Goal: Task Accomplishment & Management: Use online tool/utility

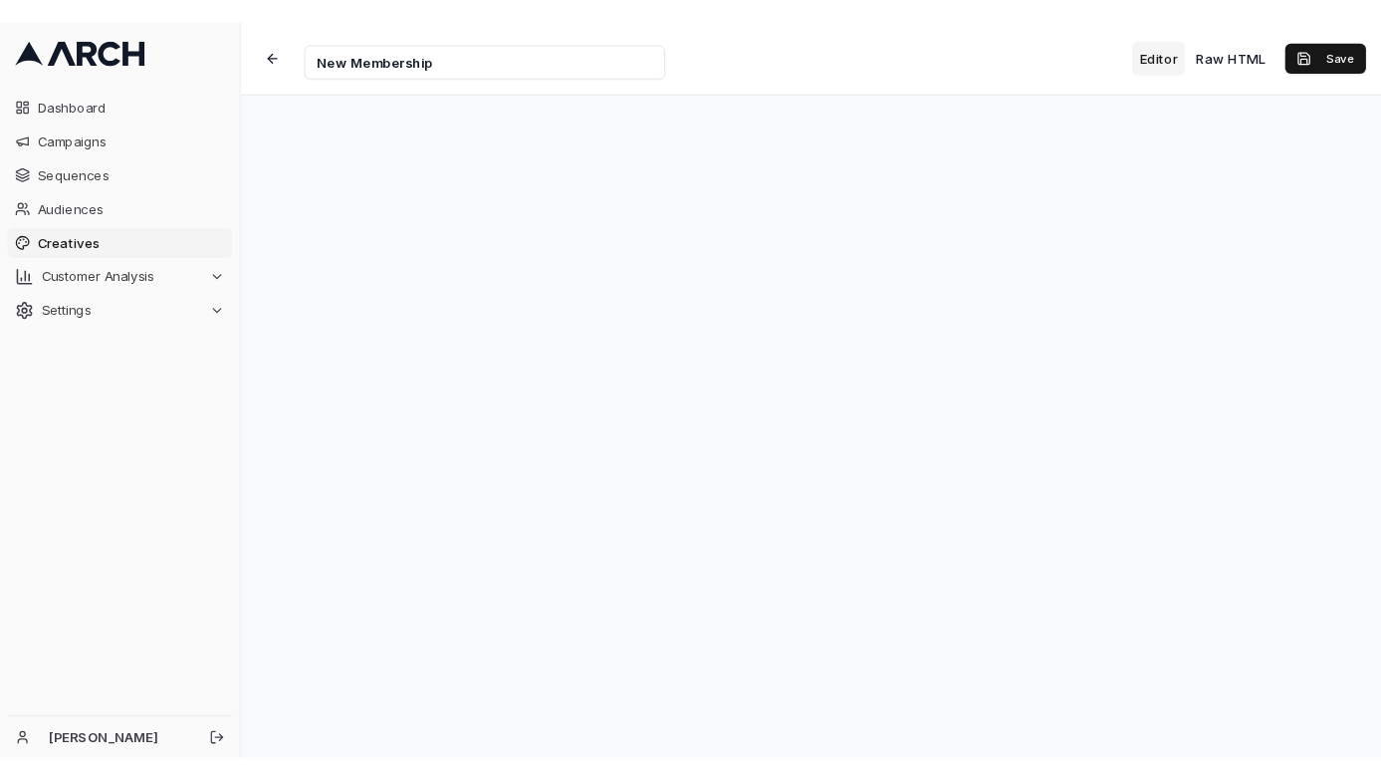
scroll to position [20, 0]
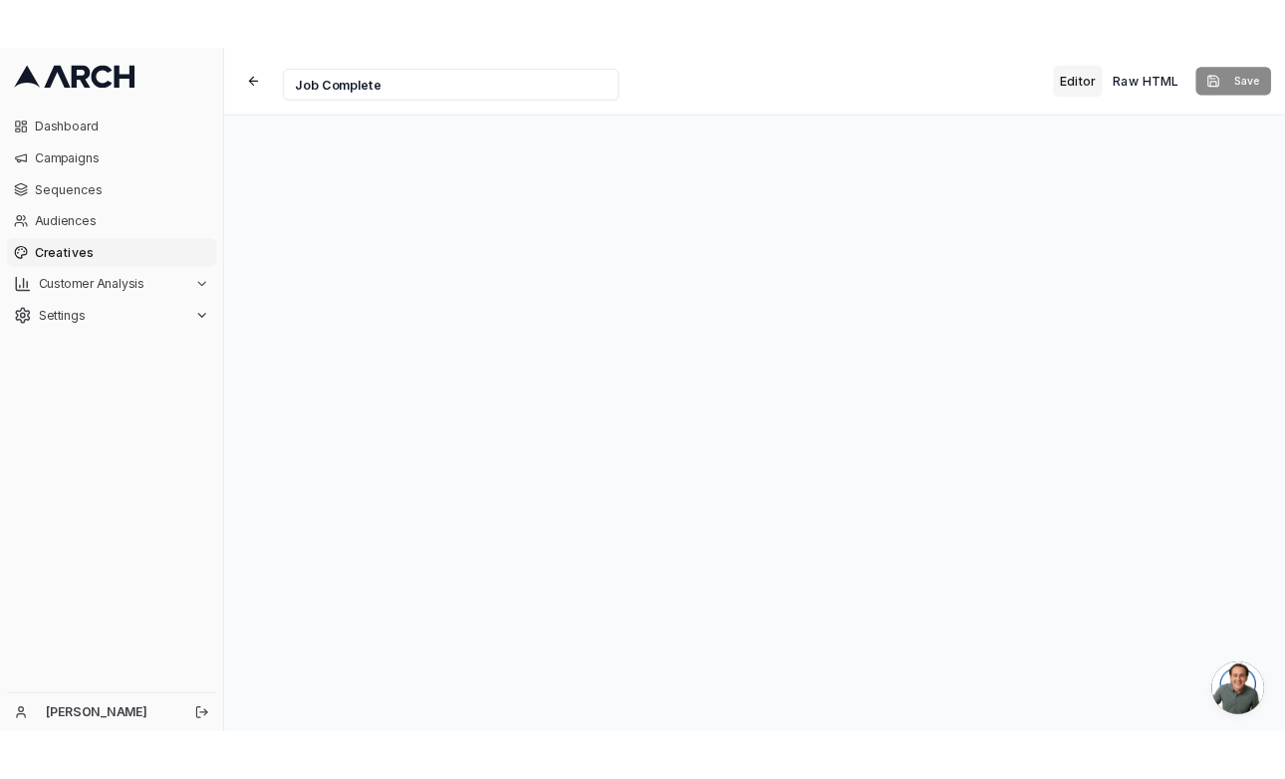
scroll to position [20, 0]
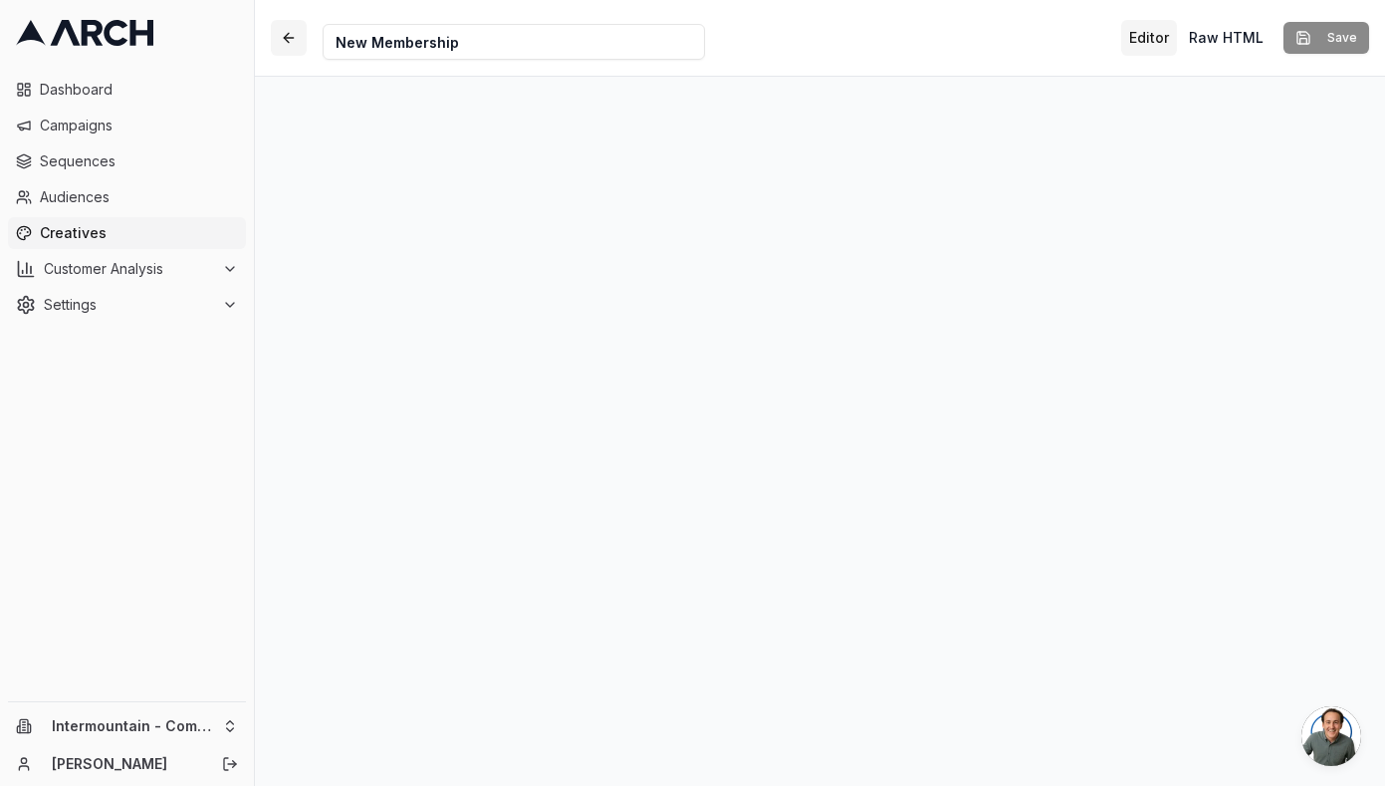
click at [285, 36] on button "button" at bounding box center [289, 38] width 36 height 36
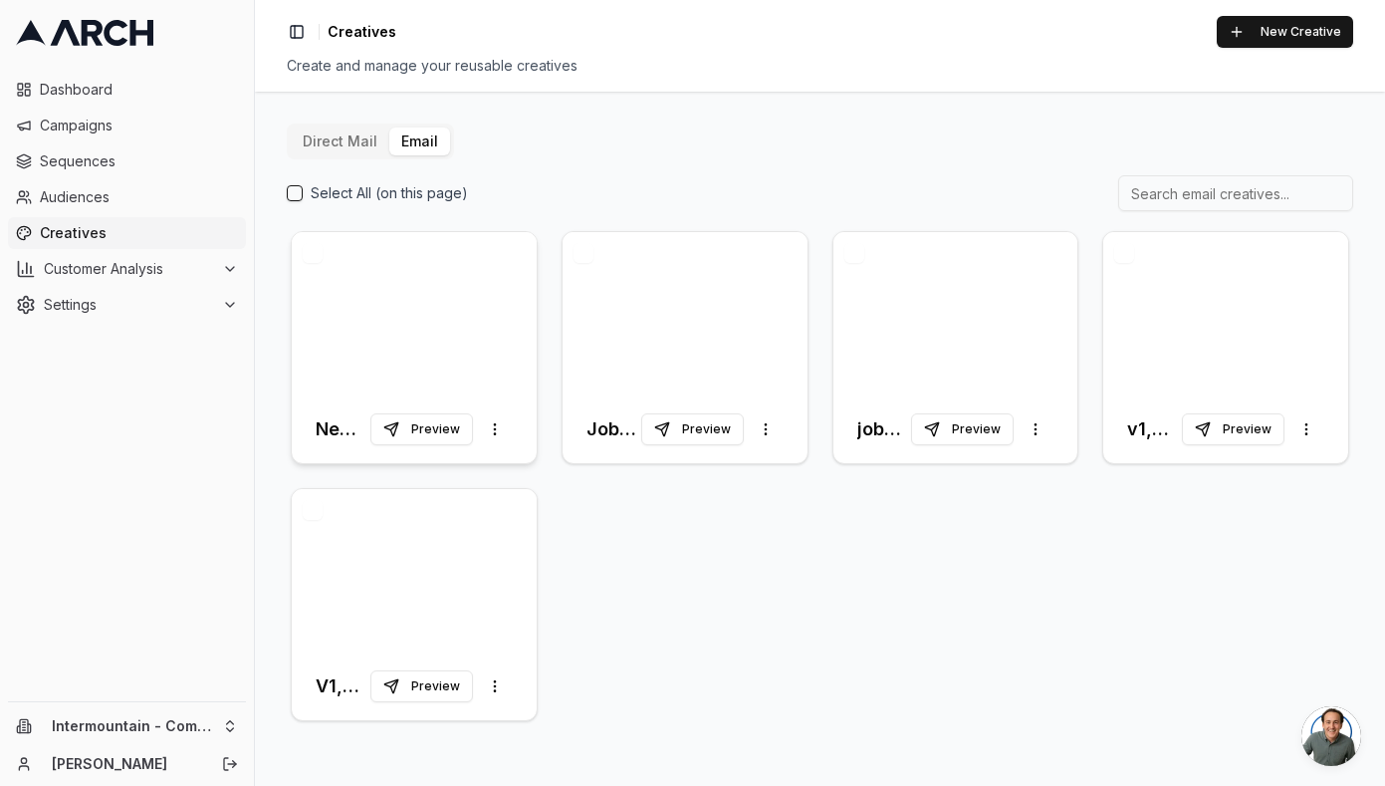
drag, startPoint x: 471, startPoint y: 339, endPoint x: 496, endPoint y: 317, distance: 33.2
click at [471, 339] on div at bounding box center [414, 313] width 245 height 163
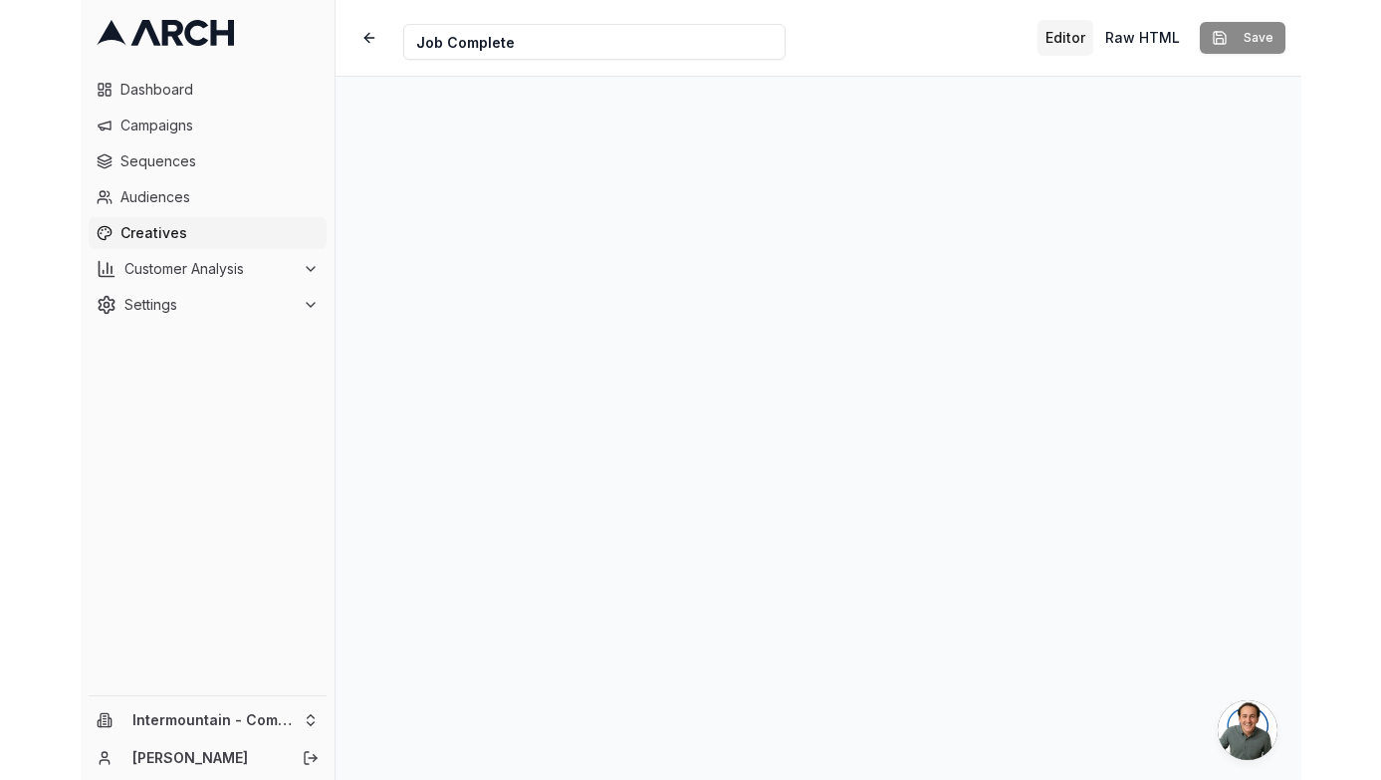
scroll to position [20, 0]
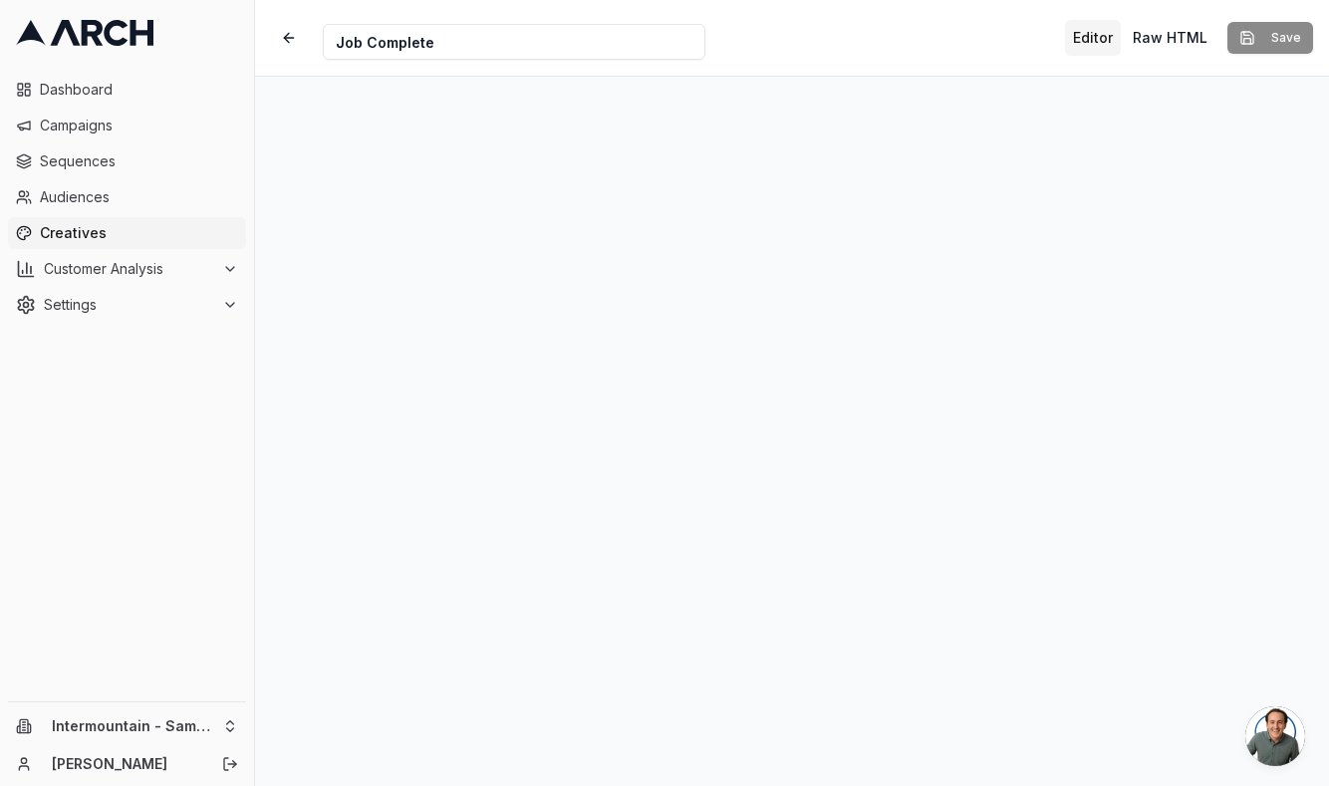
scroll to position [20, 0]
click at [135, 725] on html "Dashboard Campaigns Sequences Audiences Creatives Customer Analysis Settings In…" at bounding box center [664, 393] width 1329 height 786
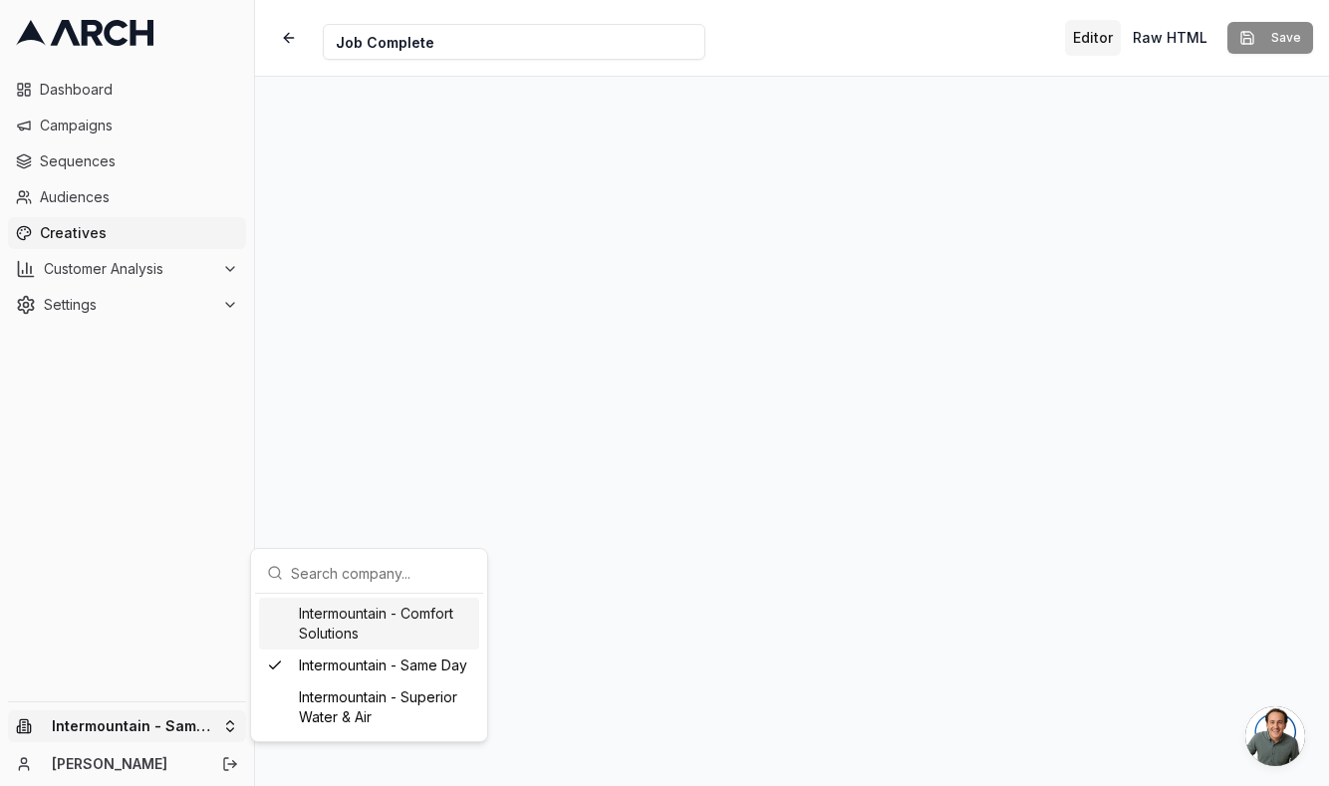
click at [347, 629] on div "Intermountain - Comfort Solutions" at bounding box center [369, 624] width 220 height 52
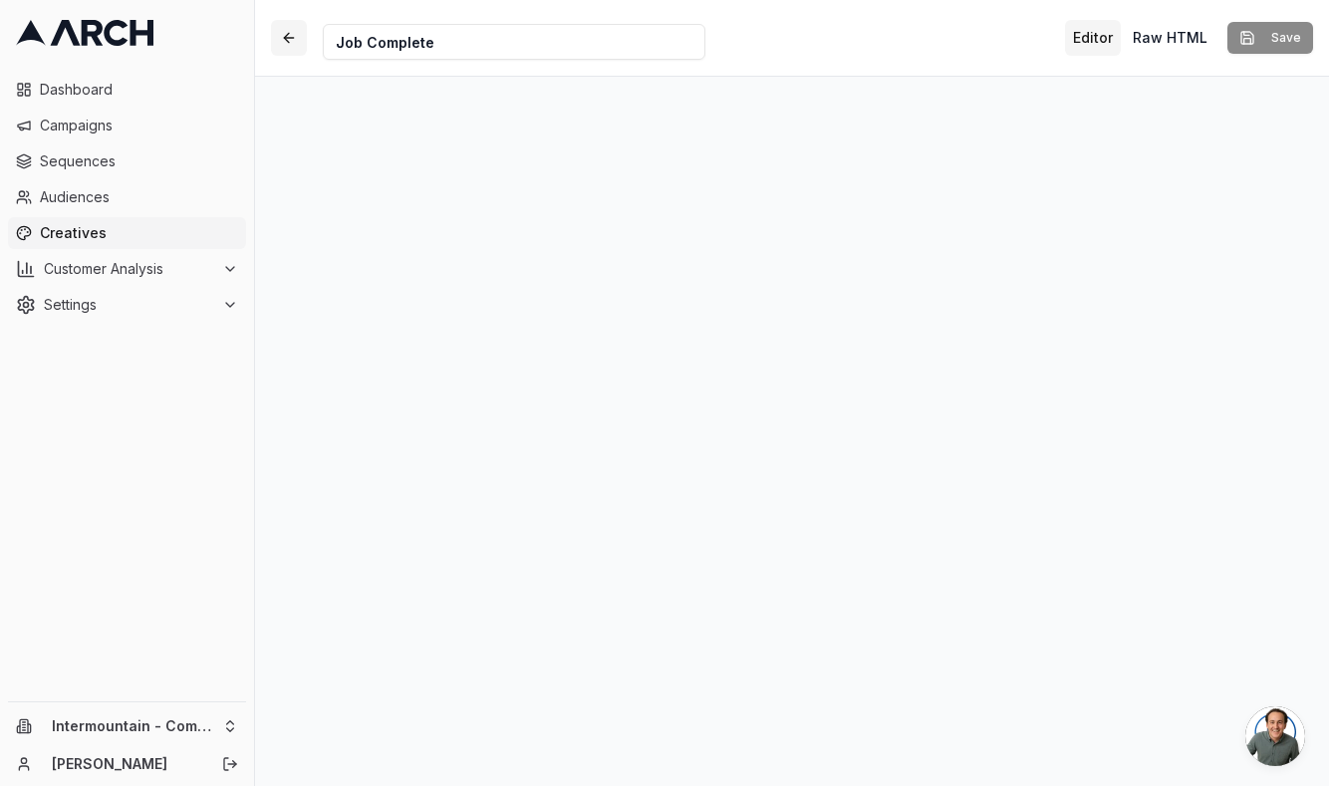
click at [286, 46] on button "button" at bounding box center [289, 38] width 36 height 36
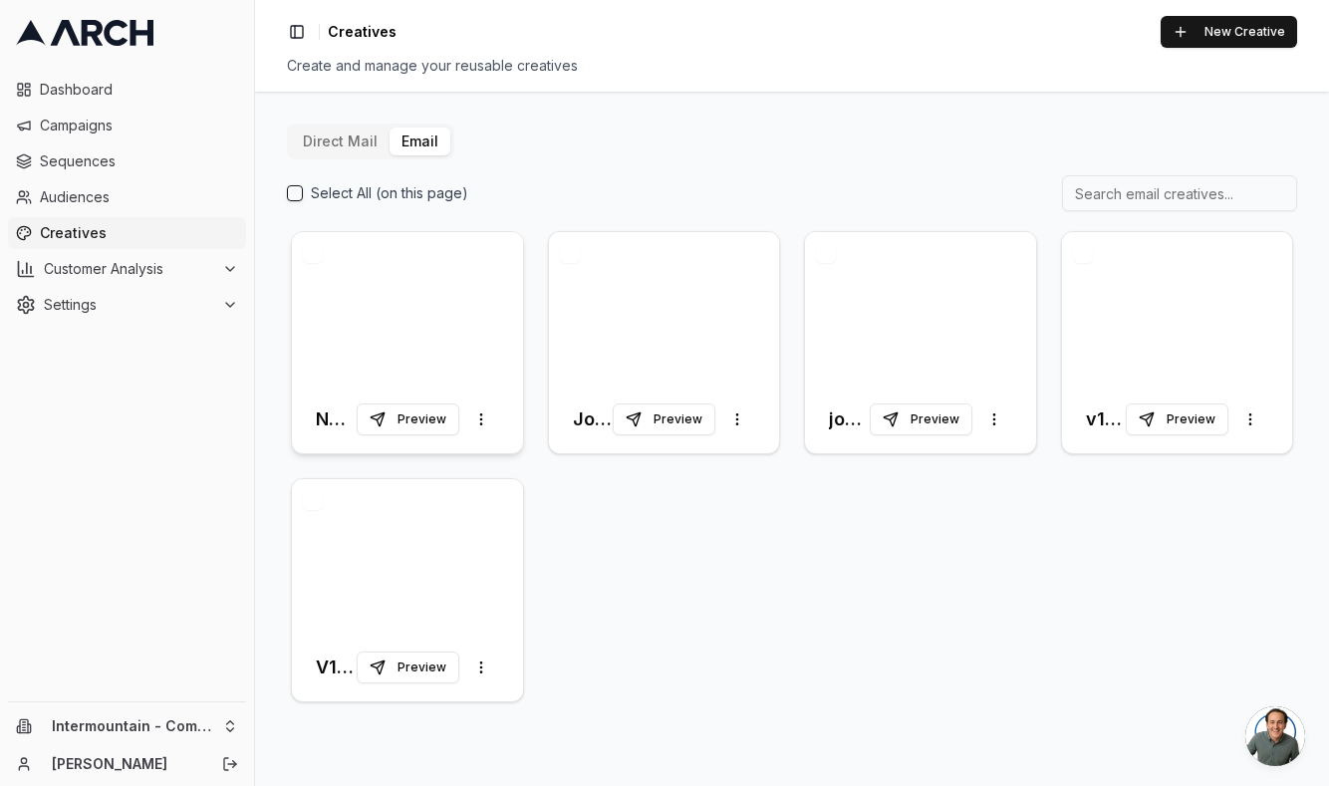
click at [407, 337] on div at bounding box center [407, 308] width 231 height 153
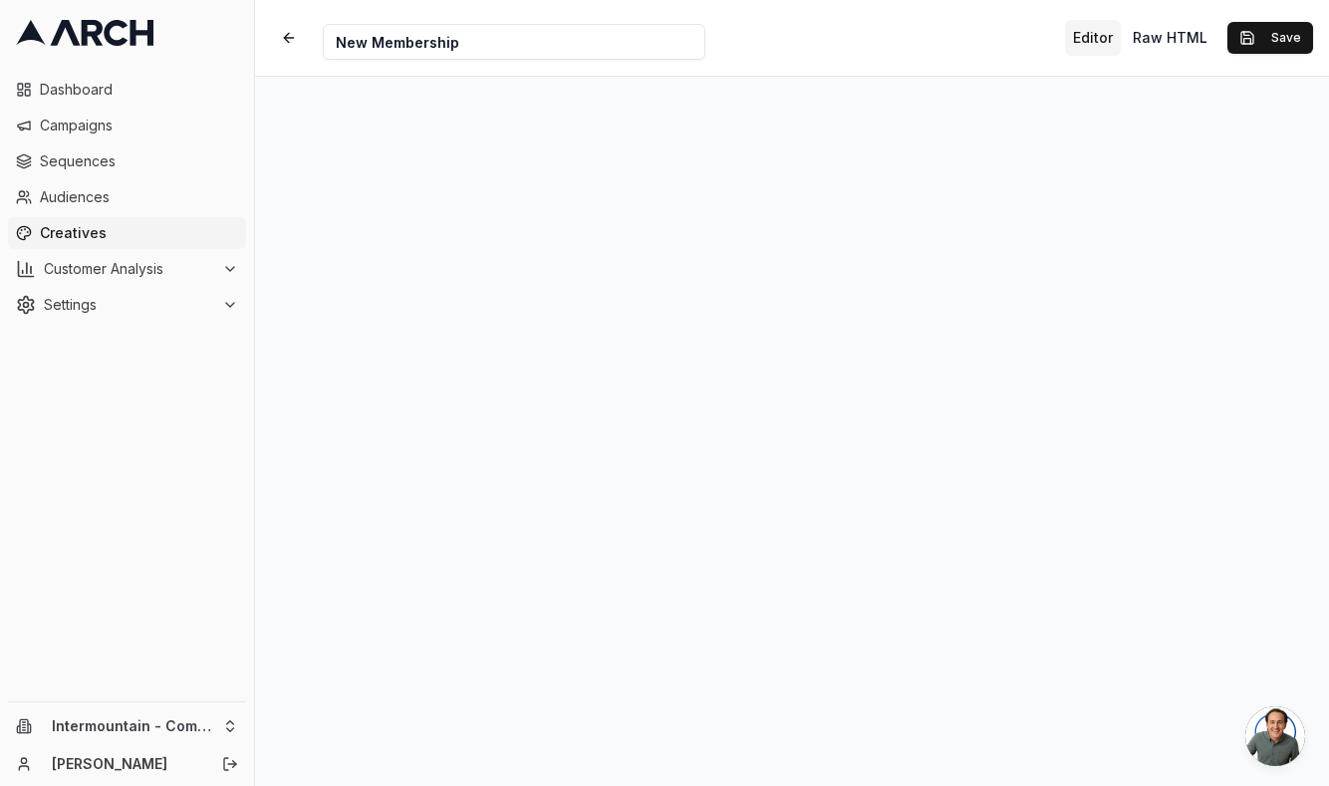
scroll to position [40, 0]
click at [1267, 39] on button "Save" at bounding box center [1270, 38] width 86 height 32
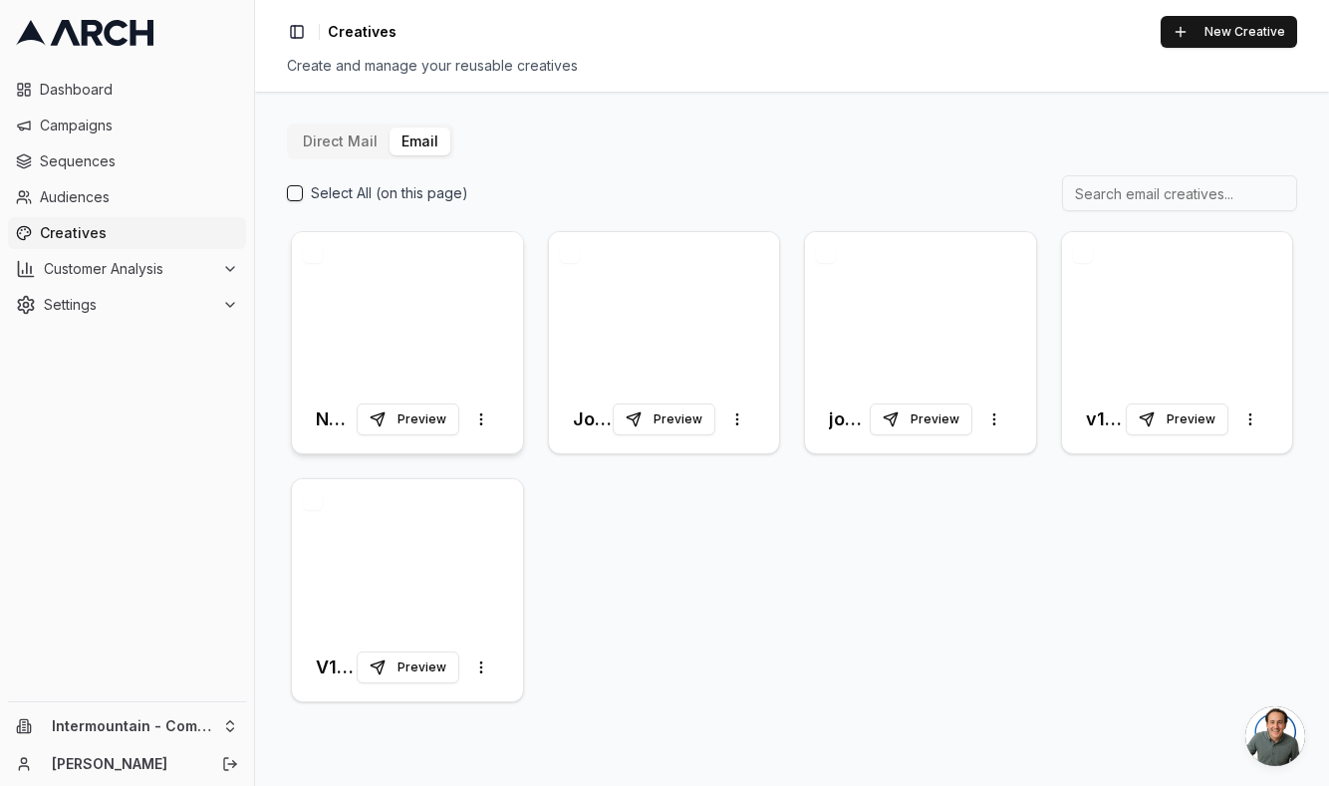
click at [429, 300] on div at bounding box center [407, 308] width 231 height 153
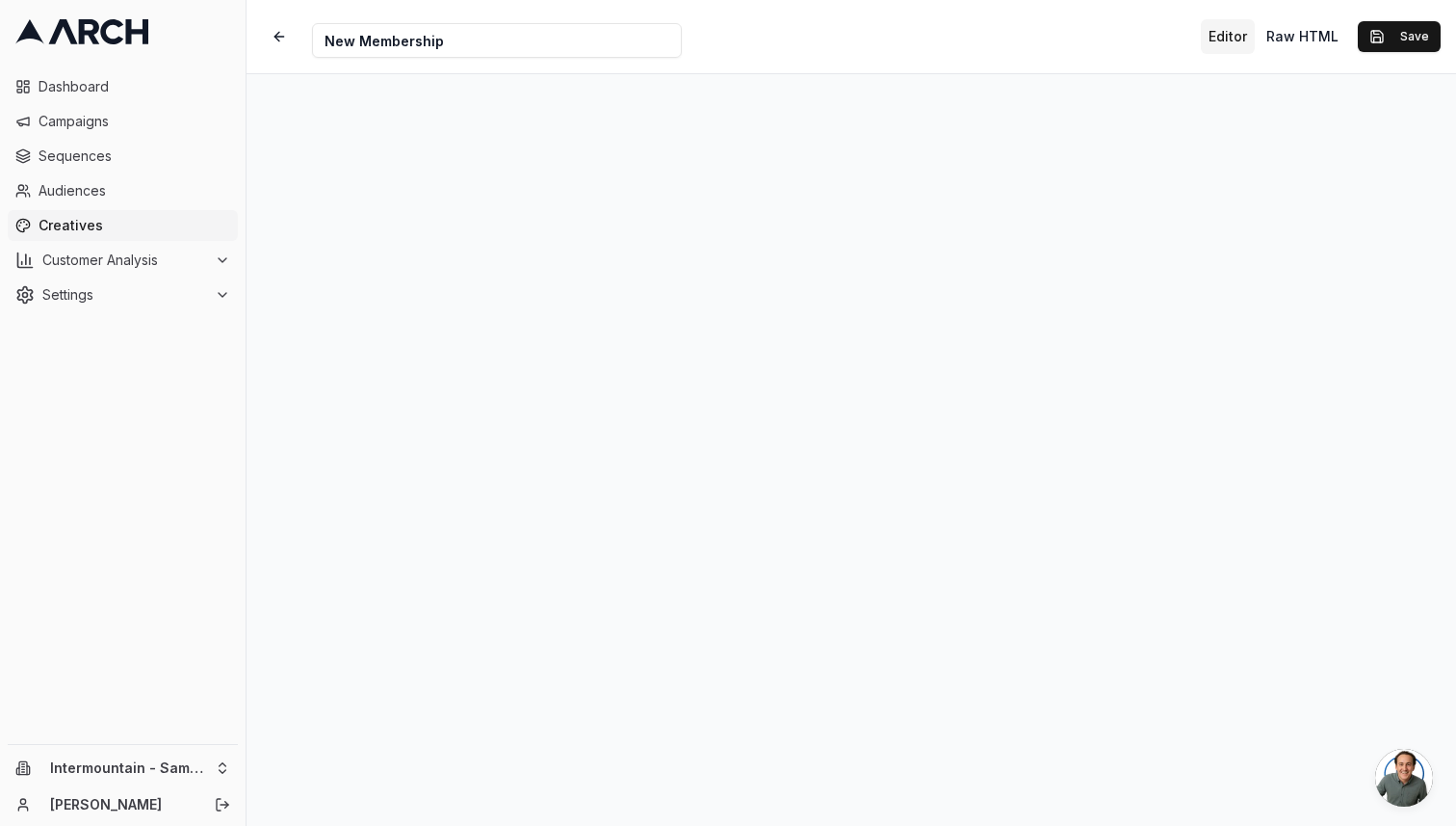
scroll to position [19, 0]
click at [1284, 44] on button "Save" at bounding box center [1399, 37] width 83 height 31
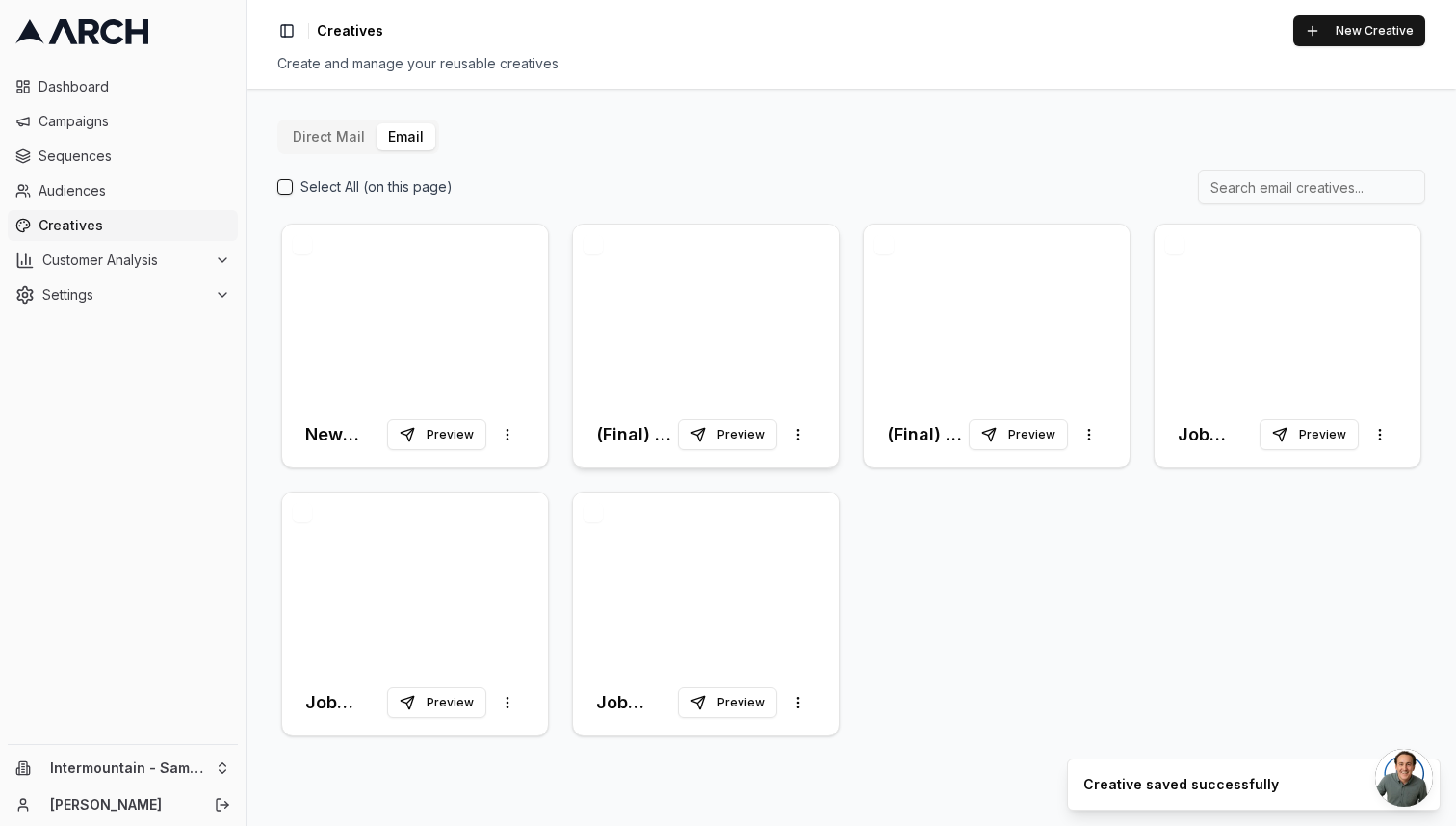
click at [739, 335] on div at bounding box center [706, 312] width 266 height 177
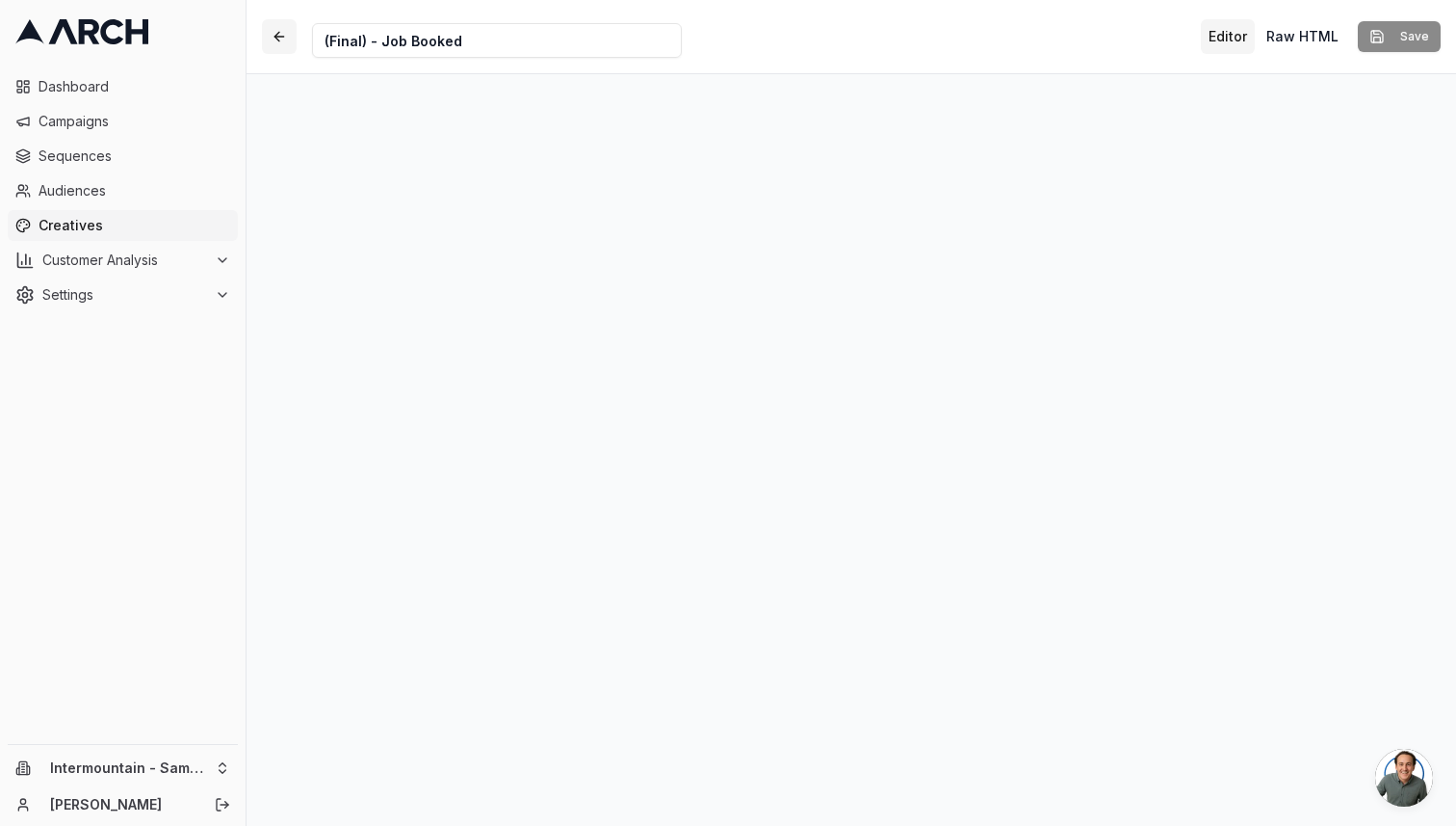
click at [275, 35] on button "button" at bounding box center [279, 37] width 35 height 35
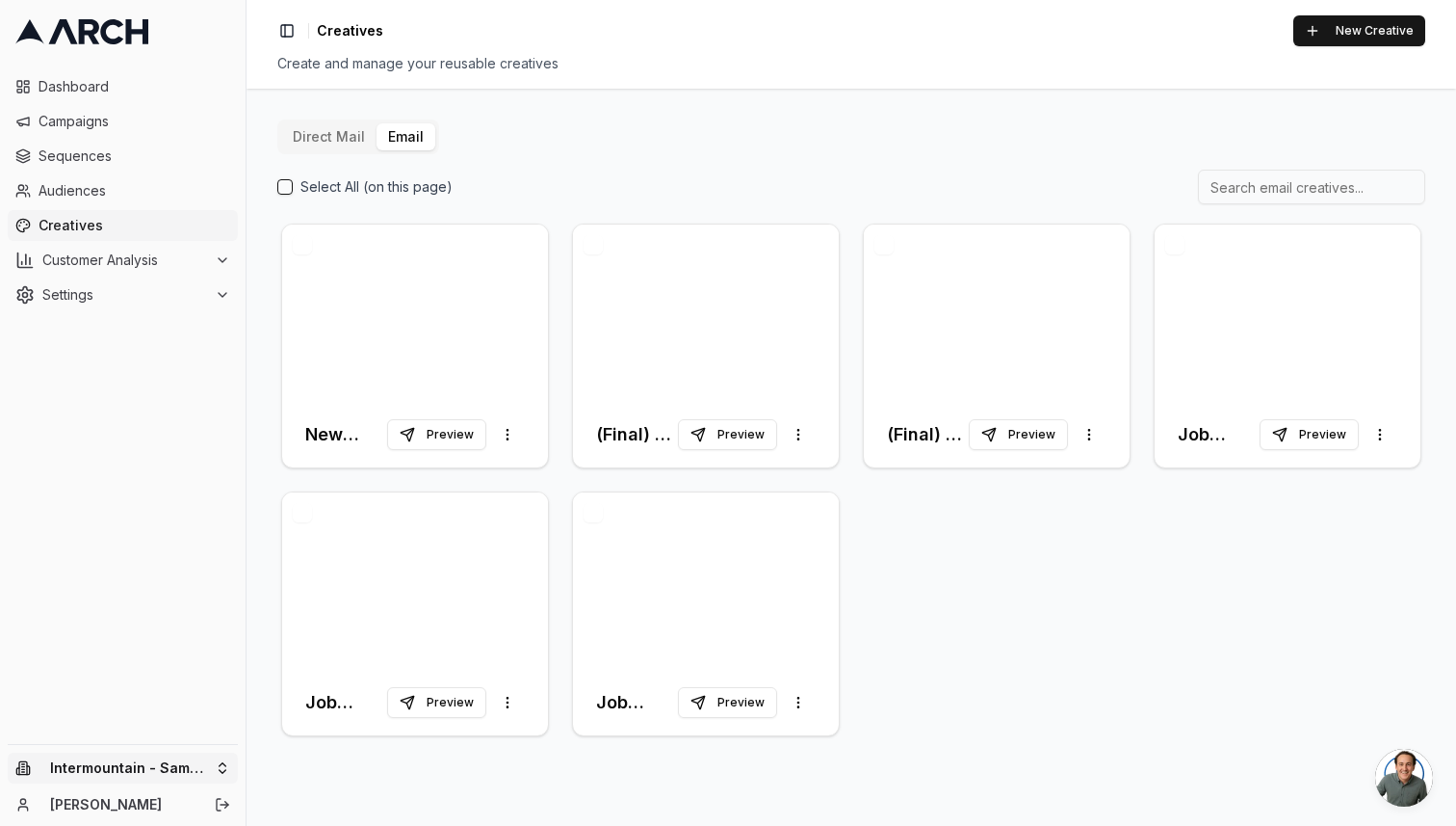
click at [146, 759] on html "Dashboard Campaigns Sequences Audiences Creatives Customer Analysis Settings In…" at bounding box center [728, 413] width 1456 height 826
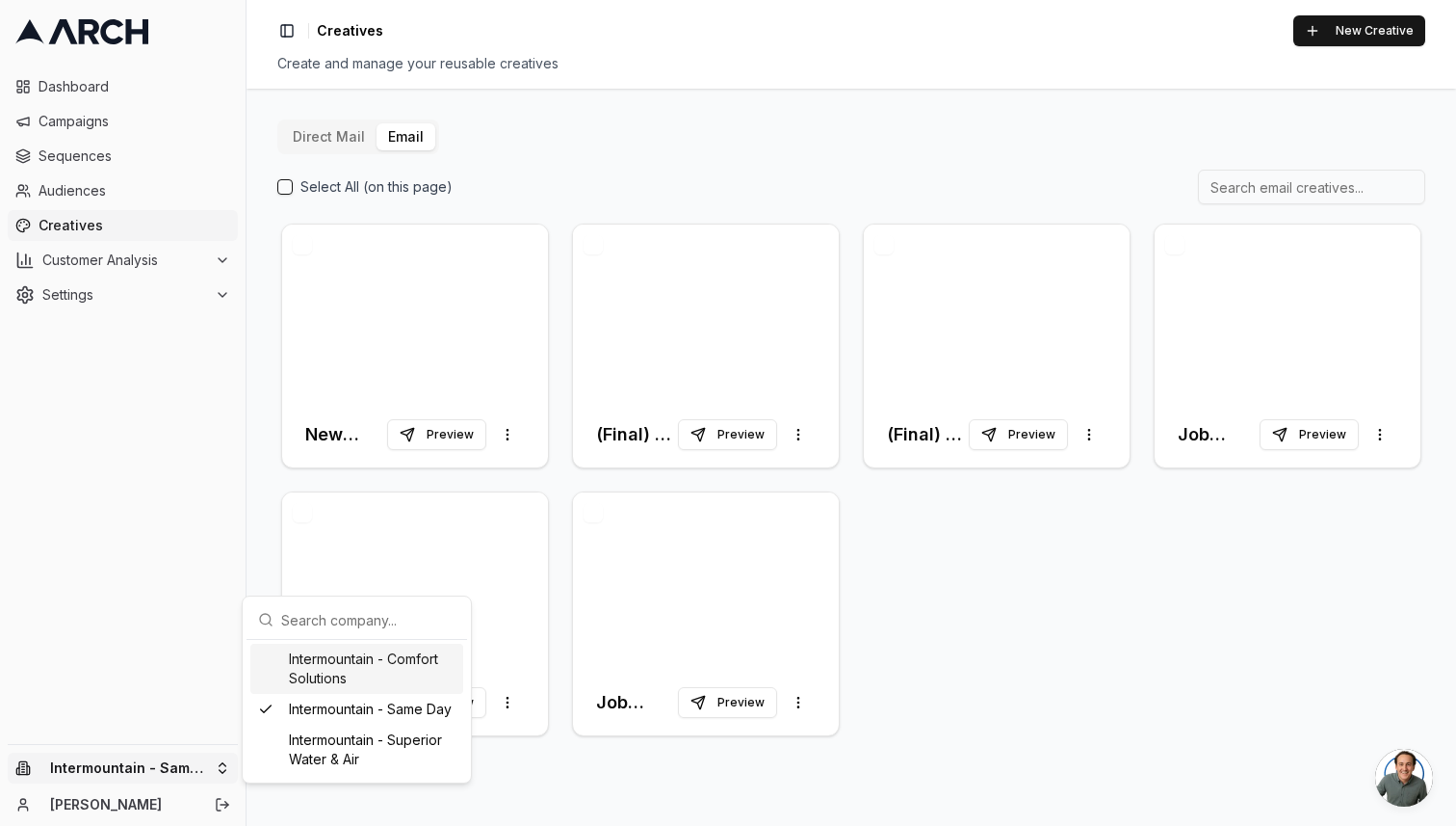
click at [365, 672] on div "Intermountain - Comfort Solutions" at bounding box center [357, 668] width 213 height 50
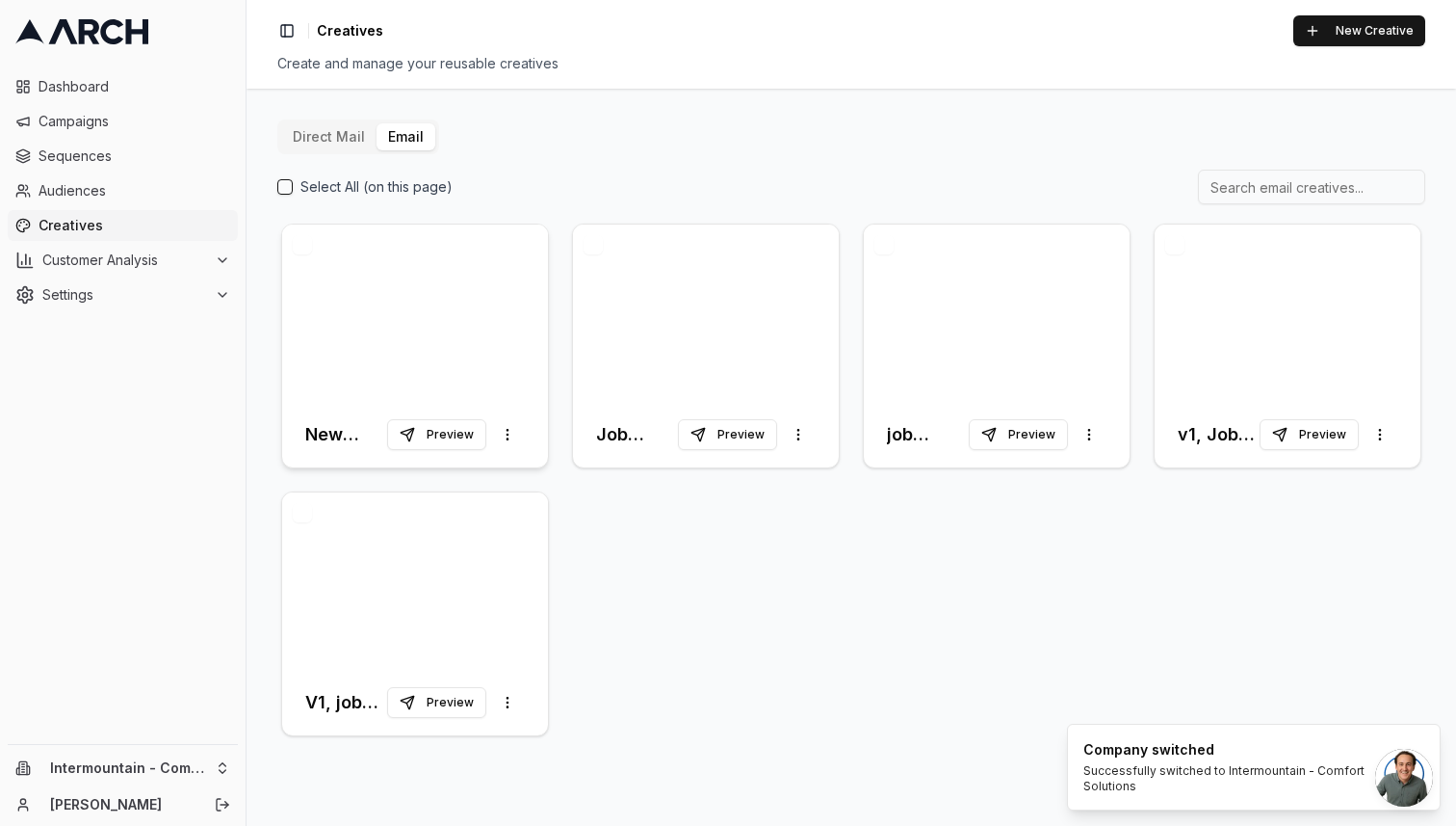
click at [450, 370] on div at bounding box center [415, 312] width 266 height 177
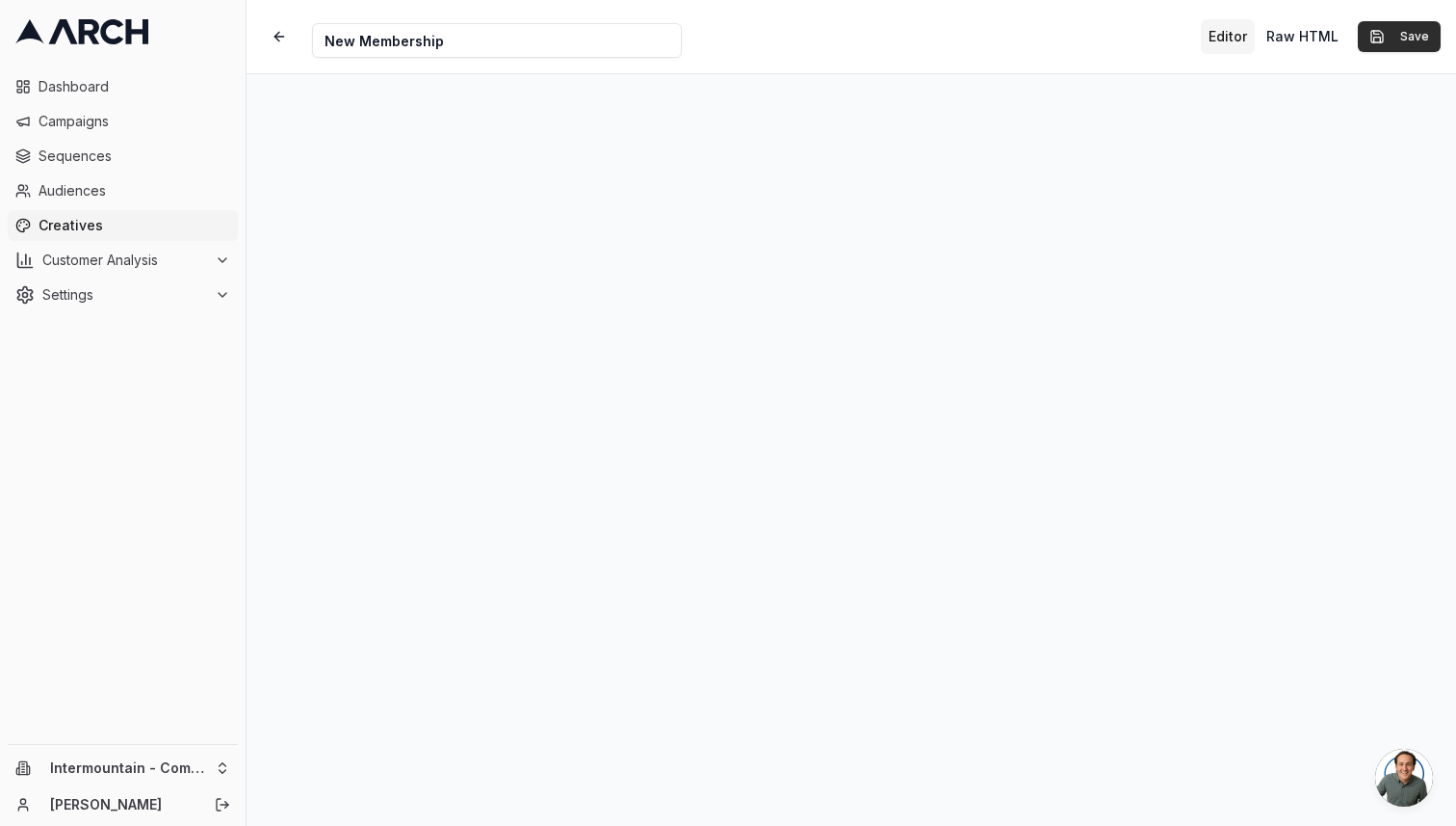
click at [1284, 33] on button "Save" at bounding box center [1399, 37] width 83 height 31
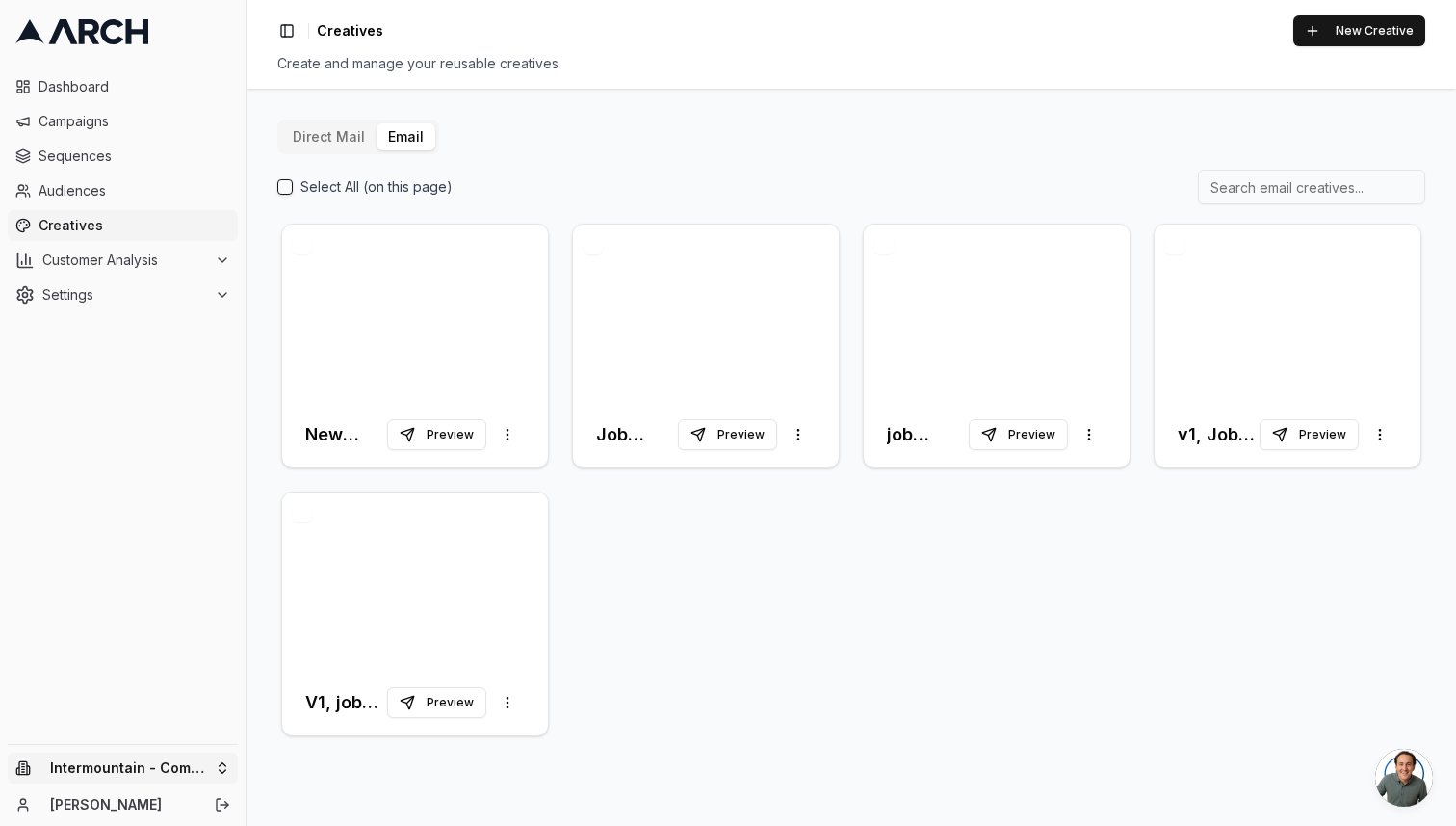
click at [84, 759] on html "Dashboard Campaigns Sequences Audiences Creatives Customer Analysis Settings In…" at bounding box center [728, 413] width 1456 height 826
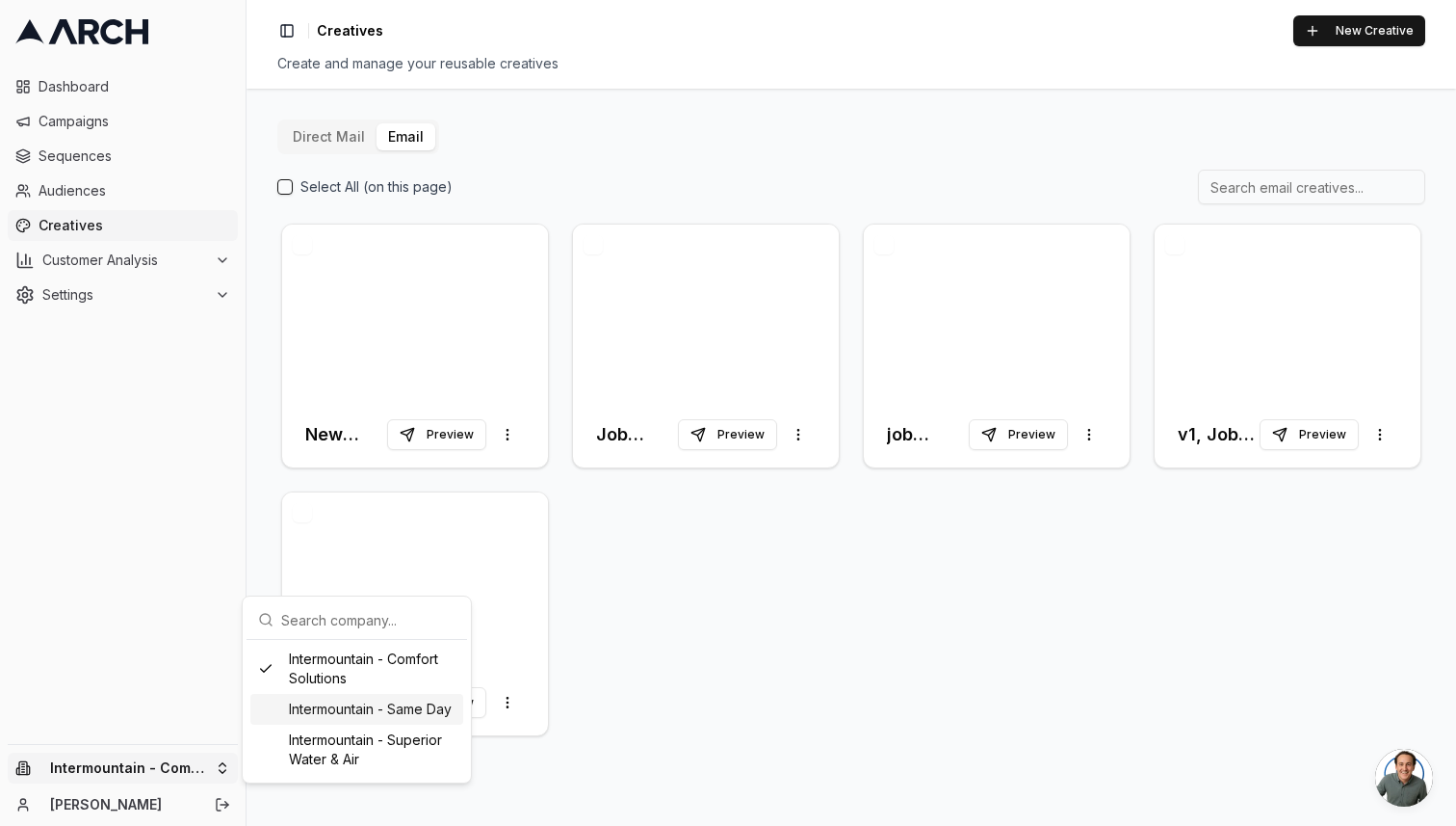
click at [395, 716] on div "Intermountain - Same Day" at bounding box center [357, 709] width 213 height 31
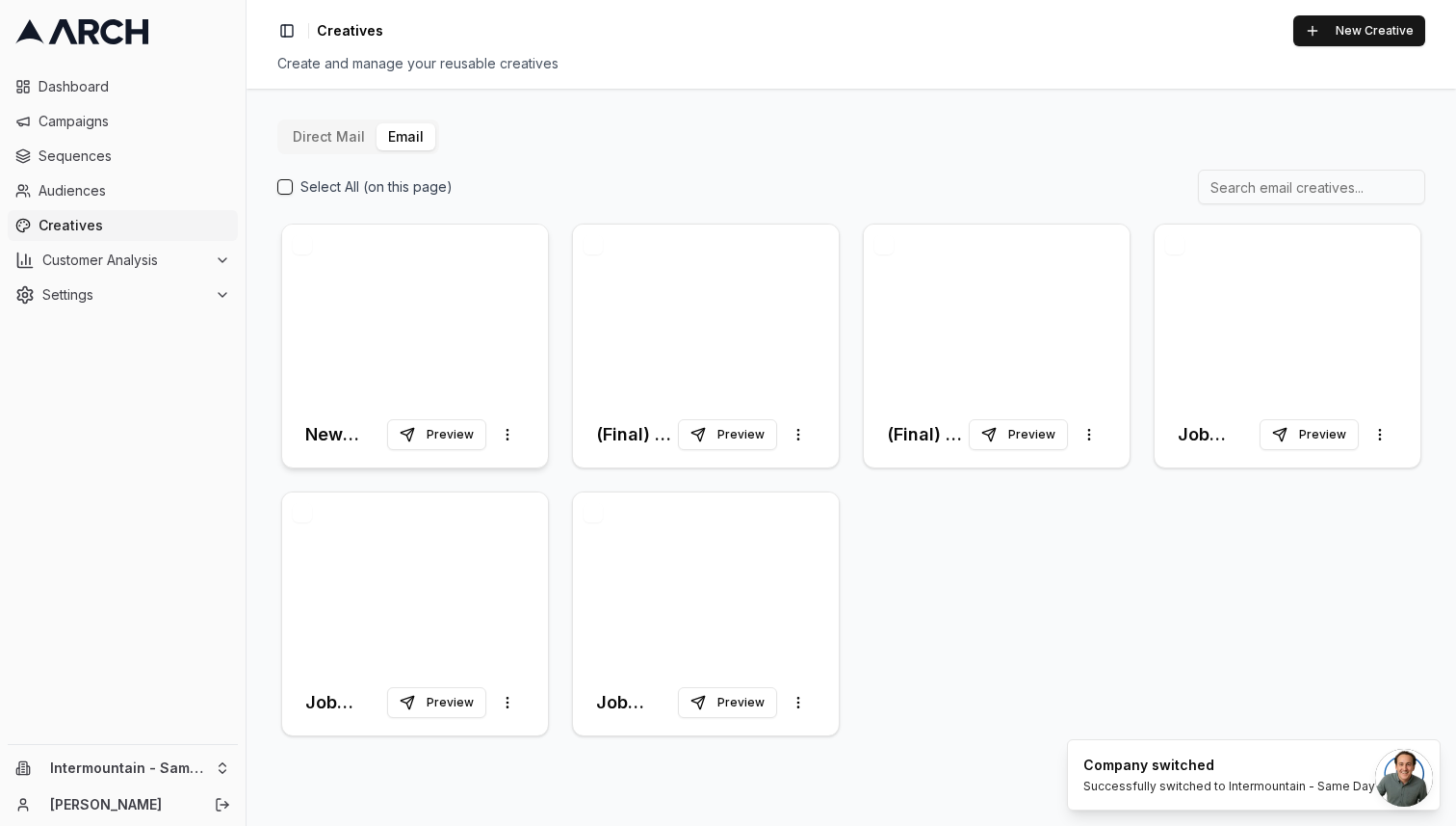
click at [425, 368] on div at bounding box center [415, 312] width 266 height 177
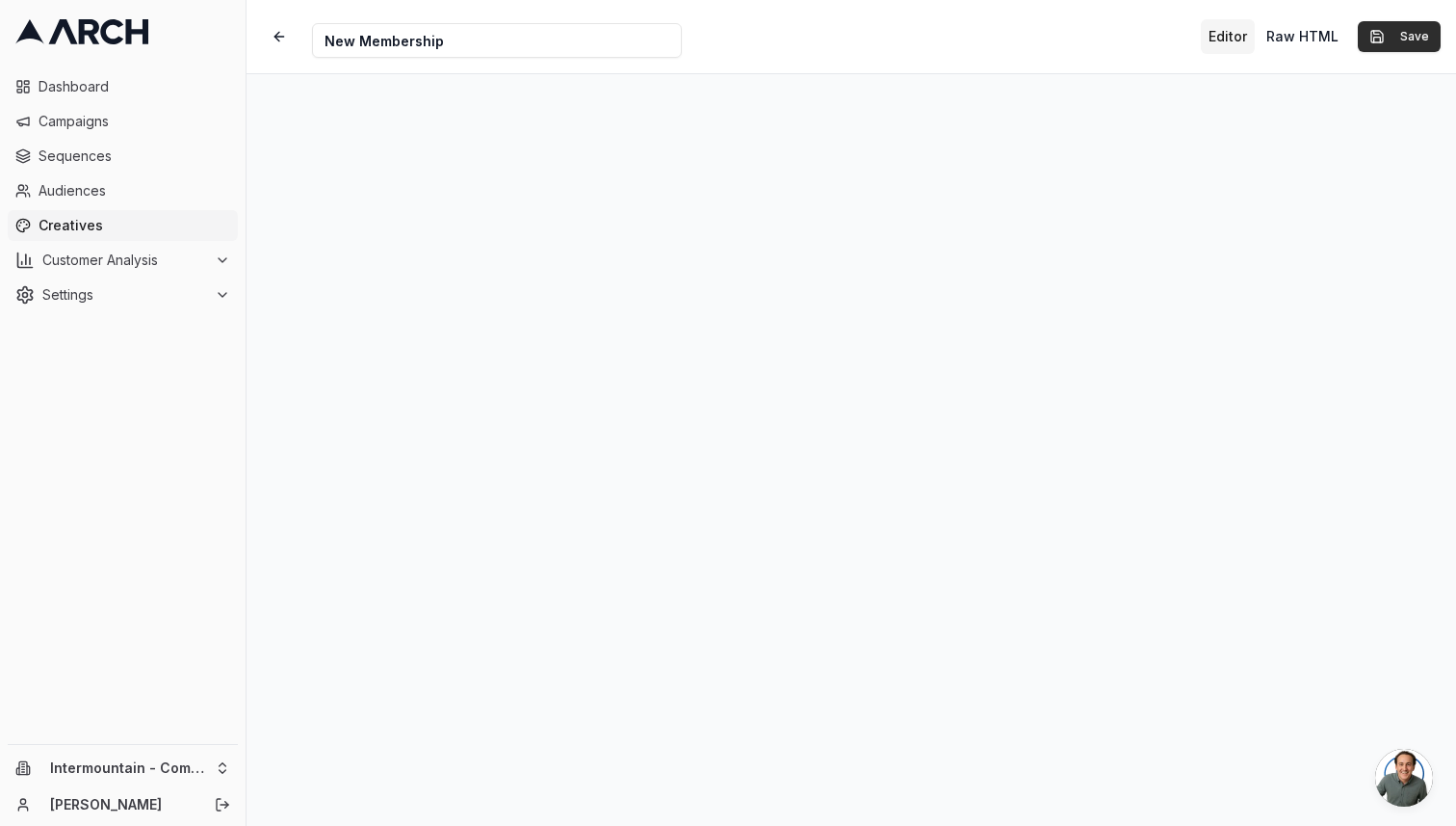
click at [1284, 37] on button "Save" at bounding box center [1399, 37] width 83 height 31
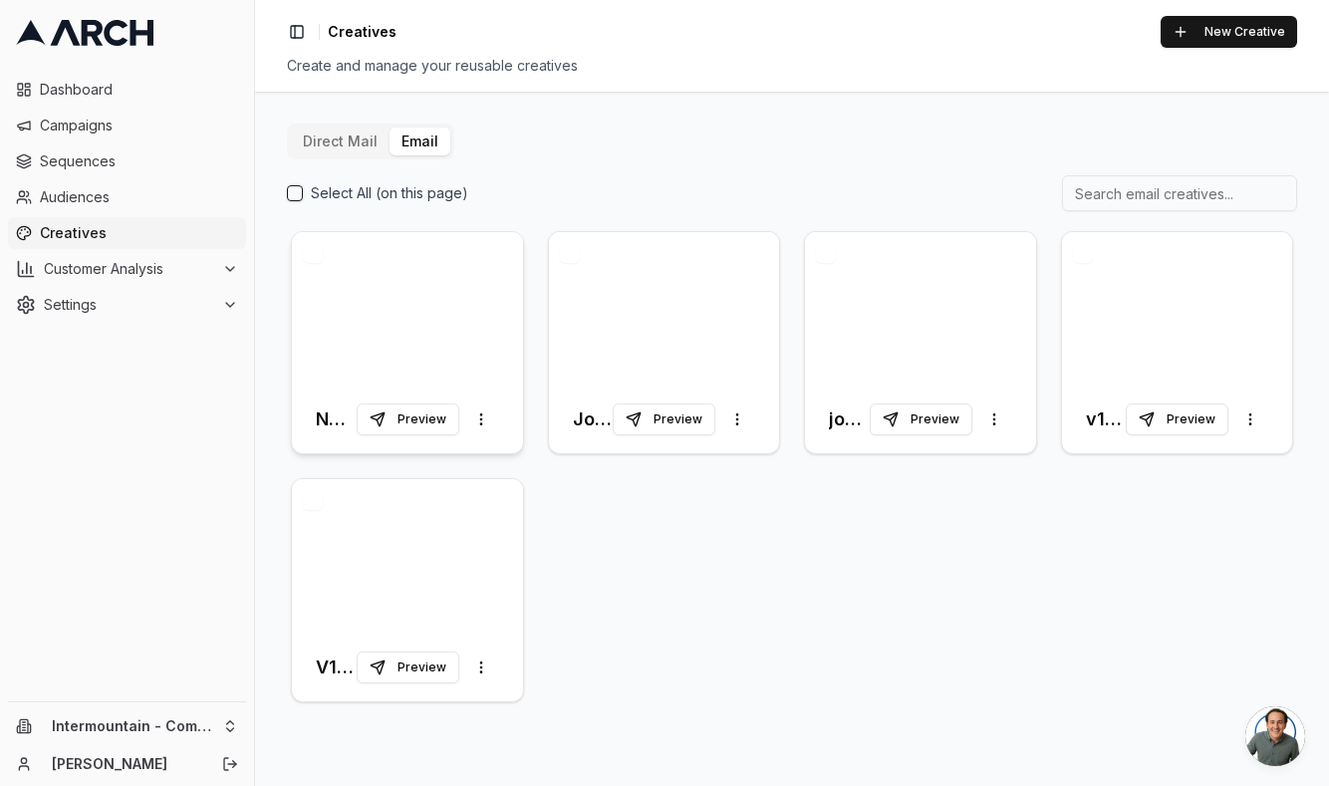
click at [367, 341] on div at bounding box center [407, 308] width 231 height 153
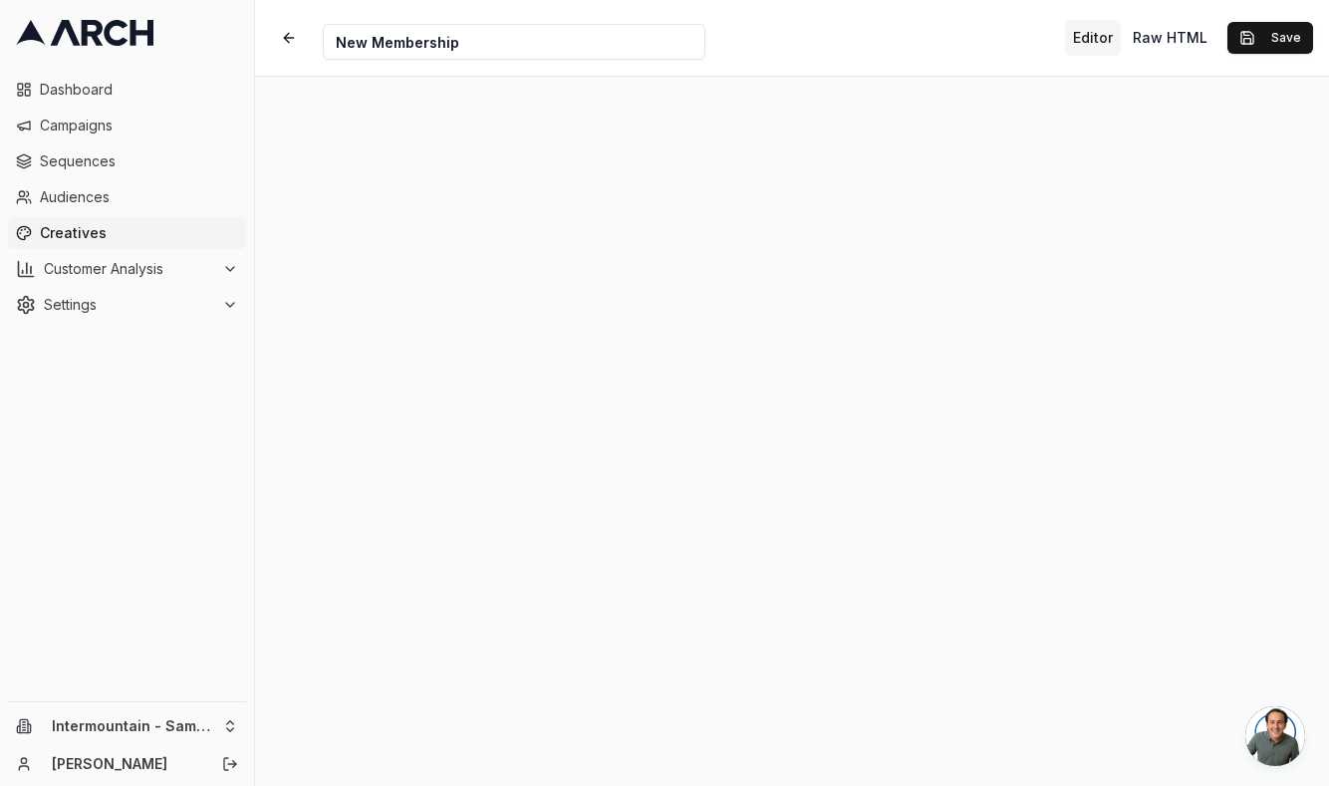
click at [1277, 55] on div "Editor Raw HTML Save" at bounding box center [1189, 38] width 248 height 36
click at [1273, 40] on button "Save" at bounding box center [1270, 38] width 86 height 32
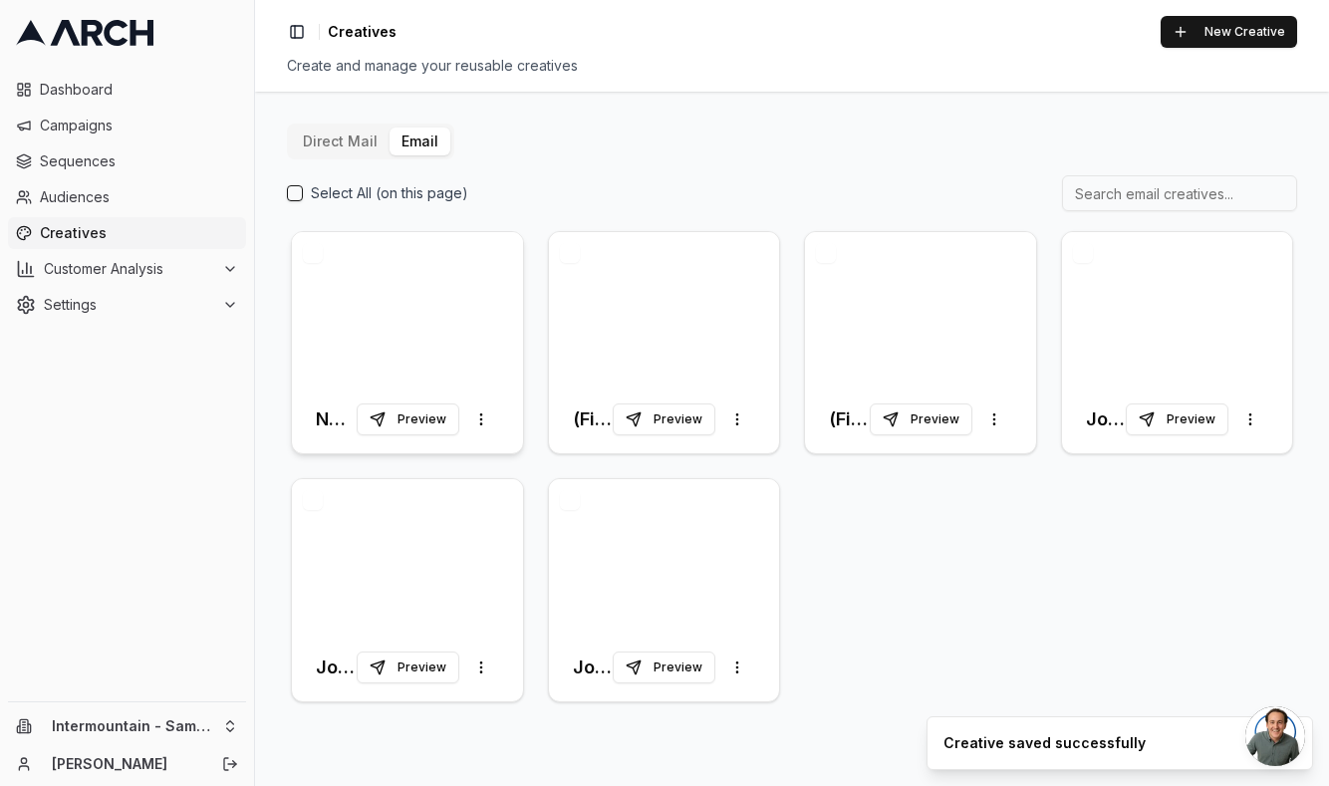
click at [455, 331] on div at bounding box center [407, 308] width 231 height 153
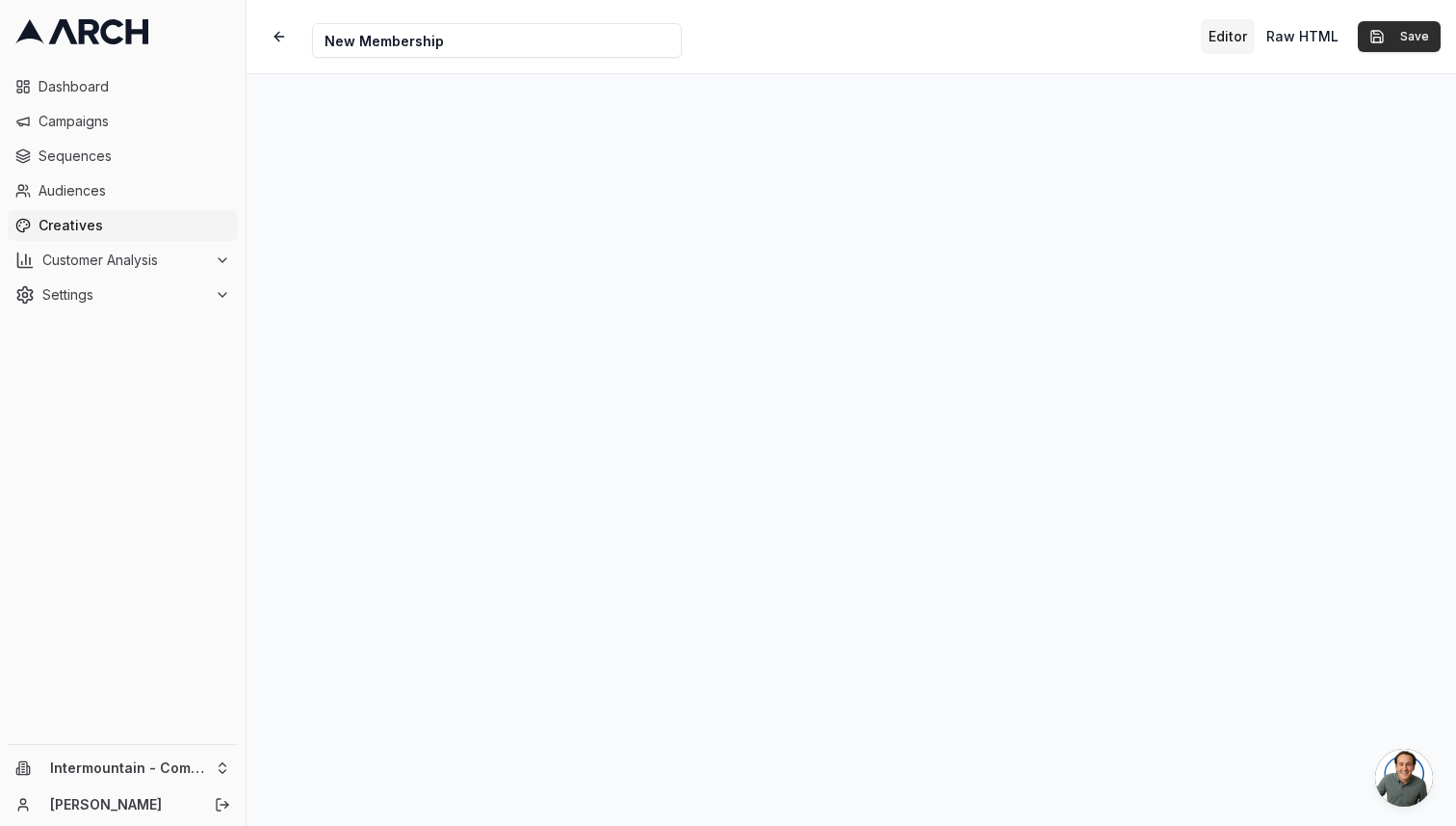
click at [1284, 30] on button "Save" at bounding box center [1399, 37] width 83 height 31
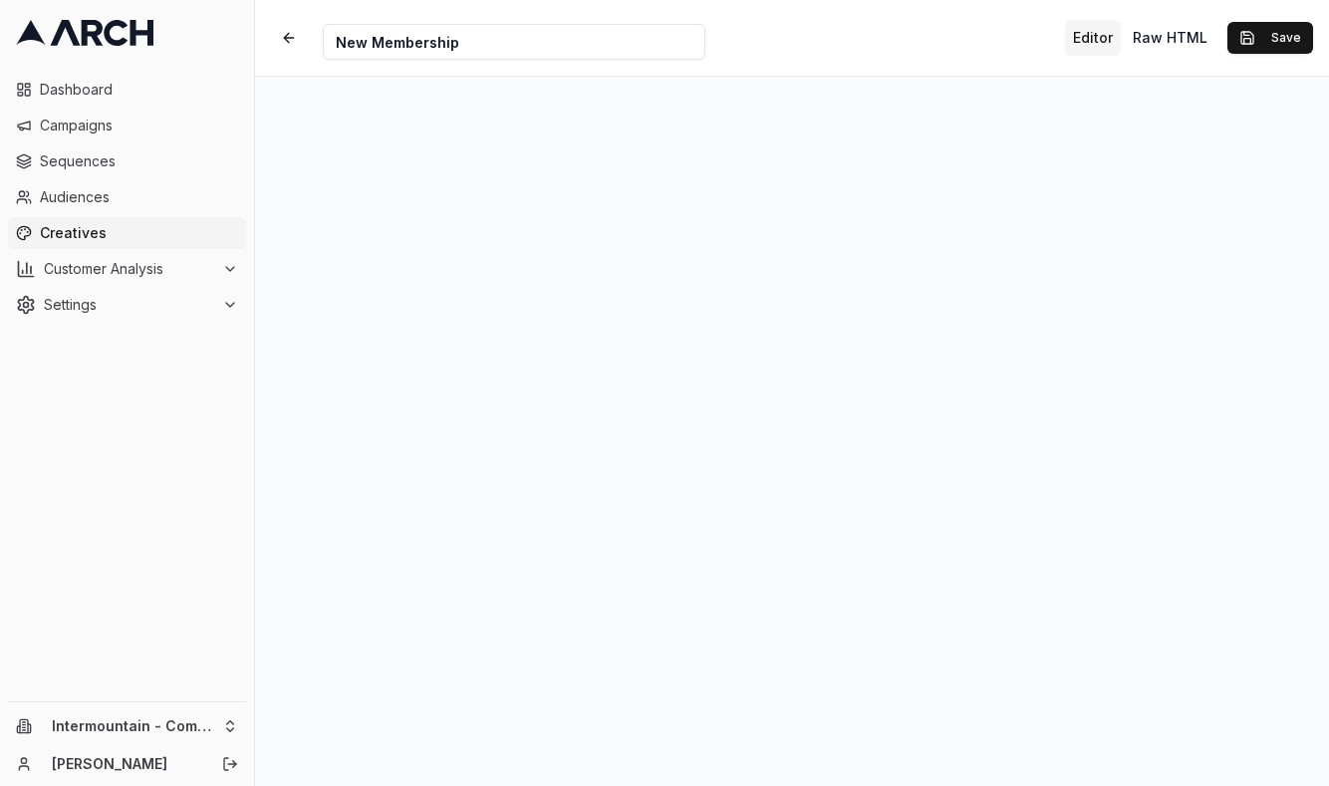
scroll to position [20, 0]
